Goal: Navigation & Orientation: Find specific page/section

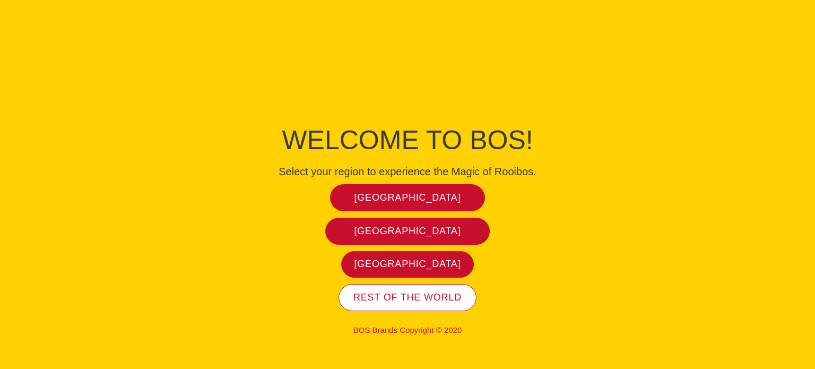
click at [414, 299] on span "Rest of the world" at bounding box center [407, 297] width 108 height 12
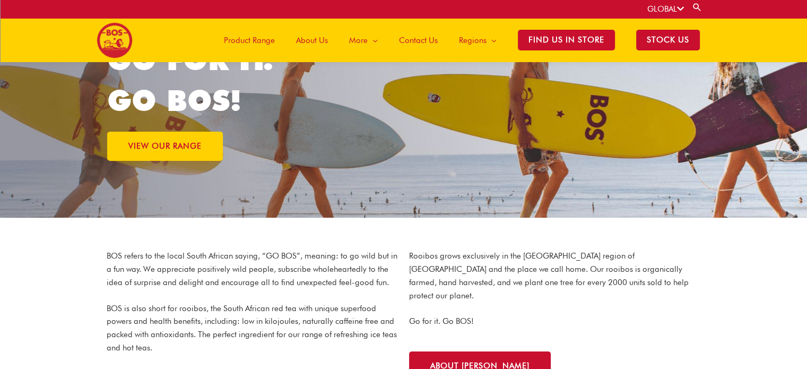
scroll to position [153, 0]
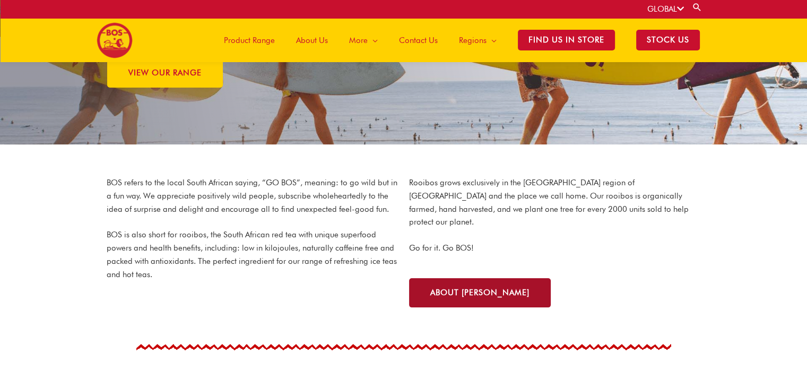
click at [458, 289] on span "About bos" at bounding box center [479, 293] width 99 height 8
